Goal: Information Seeking & Learning: Find specific fact

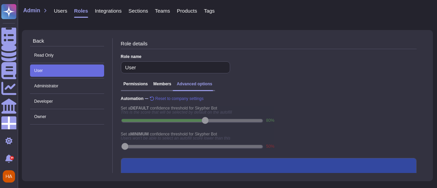
click at [61, 11] on span "Users" at bounding box center [60, 10] width 13 height 5
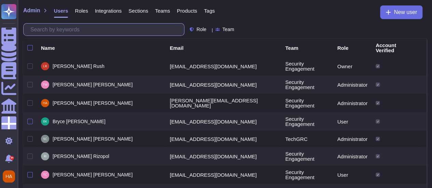
click at [74, 30] on input "text" at bounding box center [105, 30] width 157 height 12
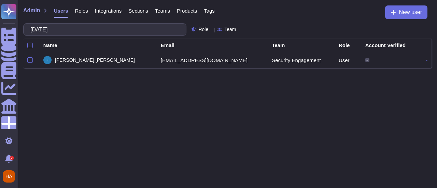
type input "jul"
click at [79, 8] on span "Roles" at bounding box center [81, 10] width 13 height 5
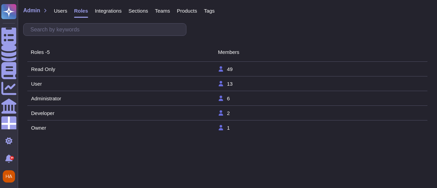
click at [92, 86] on tr "User 13" at bounding box center [227, 84] width 400 height 15
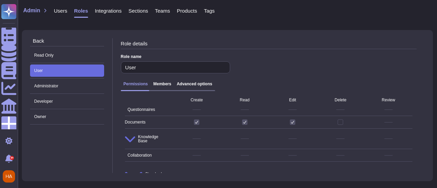
scroll to position [48, 0]
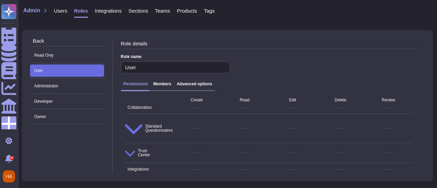
click at [198, 82] on div "Permissions Members Advanced options" at bounding box center [269, 86] width 296 height 15
click at [198, 82] on h3 "Advanced options" at bounding box center [195, 84] width 36 height 5
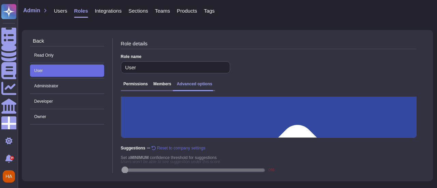
scroll to position [85, 0]
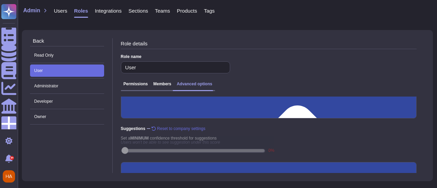
scroll to position [96, 0]
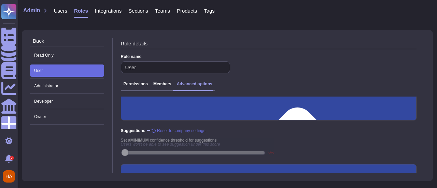
scroll to position [98, 0]
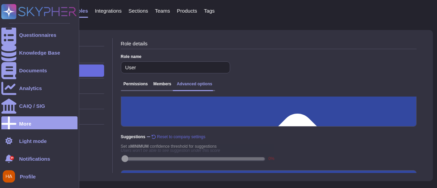
click at [22, 175] on span "Profile" at bounding box center [28, 176] width 16 height 5
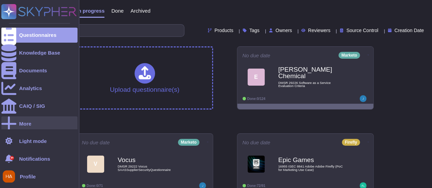
click at [25, 121] on div "More" at bounding box center [25, 123] width 12 height 5
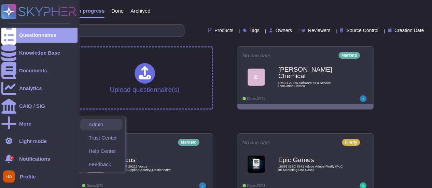
click at [103, 126] on span "Admin" at bounding box center [95, 124] width 15 height 5
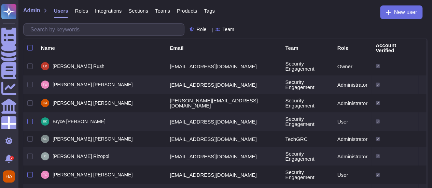
click at [79, 11] on span "Roles" at bounding box center [81, 10] width 13 height 5
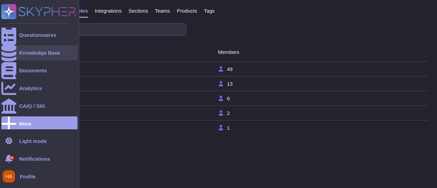
click at [19, 54] on div "Knowledge Base" at bounding box center [39, 52] width 76 height 15
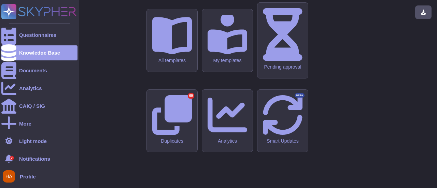
click at [27, 176] on span "Profile" at bounding box center [28, 176] width 16 height 5
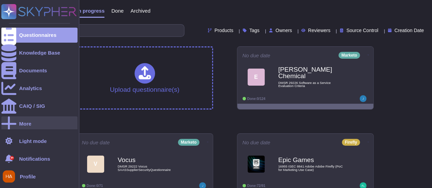
click at [39, 122] on div "More" at bounding box center [39, 123] width 76 height 15
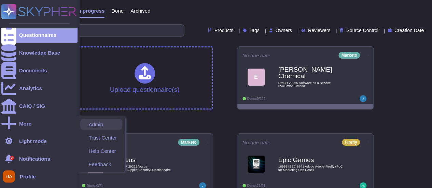
click at [100, 127] on span "Admin" at bounding box center [95, 124] width 15 height 5
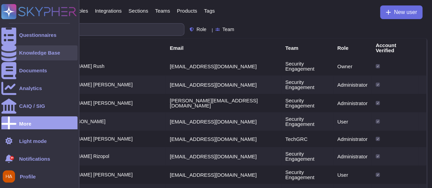
click at [38, 52] on div "Knowledge Base" at bounding box center [39, 52] width 41 height 5
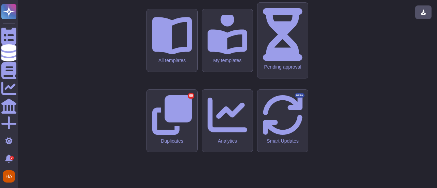
click at [169, 55] on icon at bounding box center [172, 36] width 40 height 38
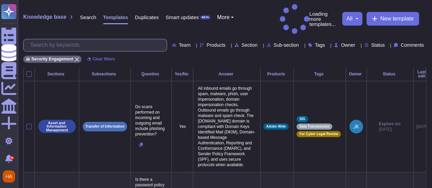
click at [109, 39] on input "text" at bounding box center [97, 45] width 140 height 12
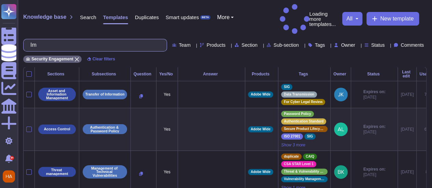
type input "I"
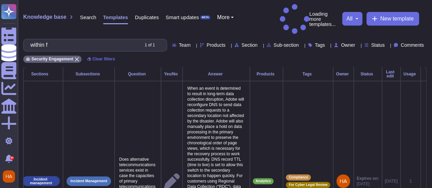
type input "within f"
